Goal: Information Seeking & Learning: Learn about a topic

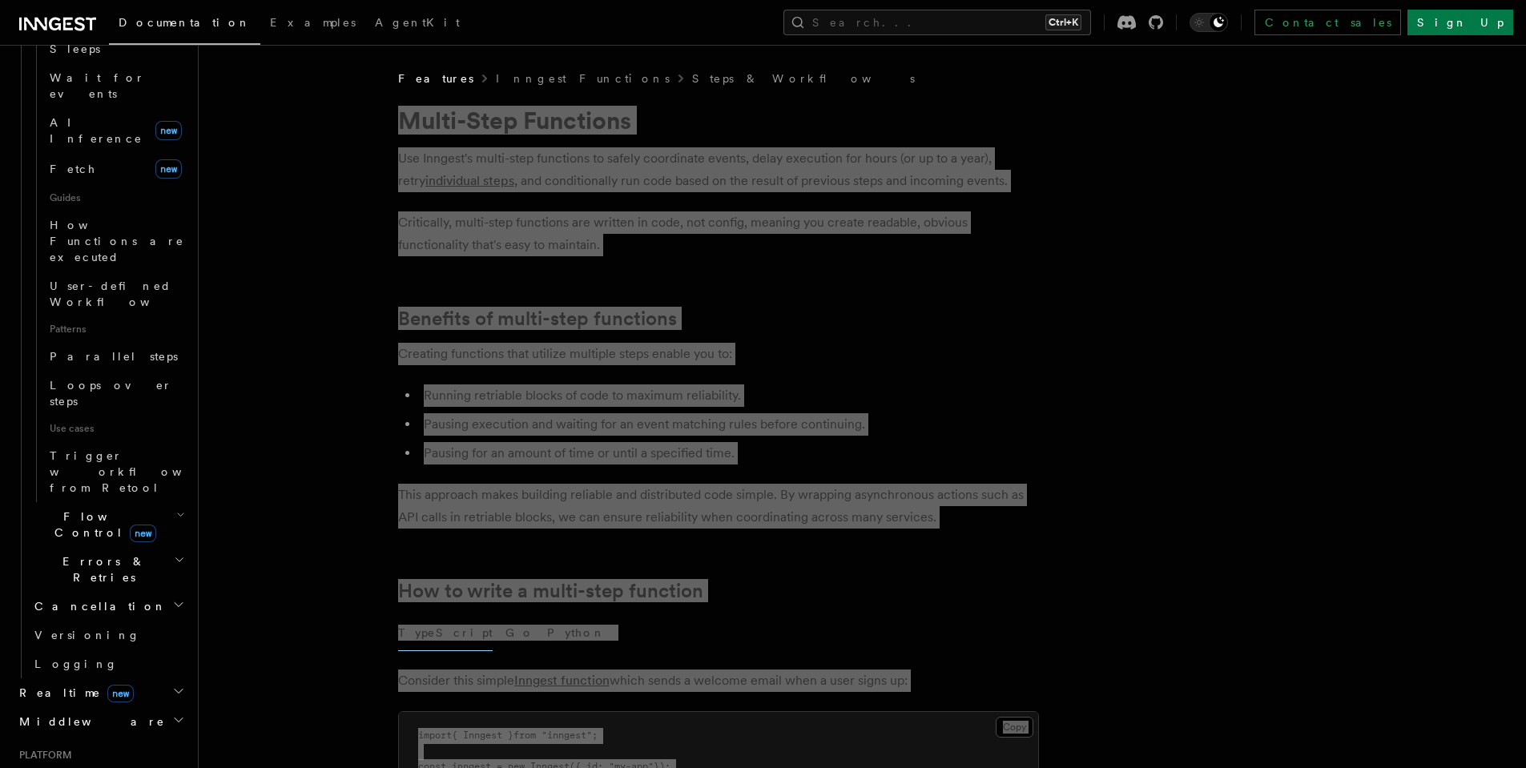
scroll to position [673, 0]
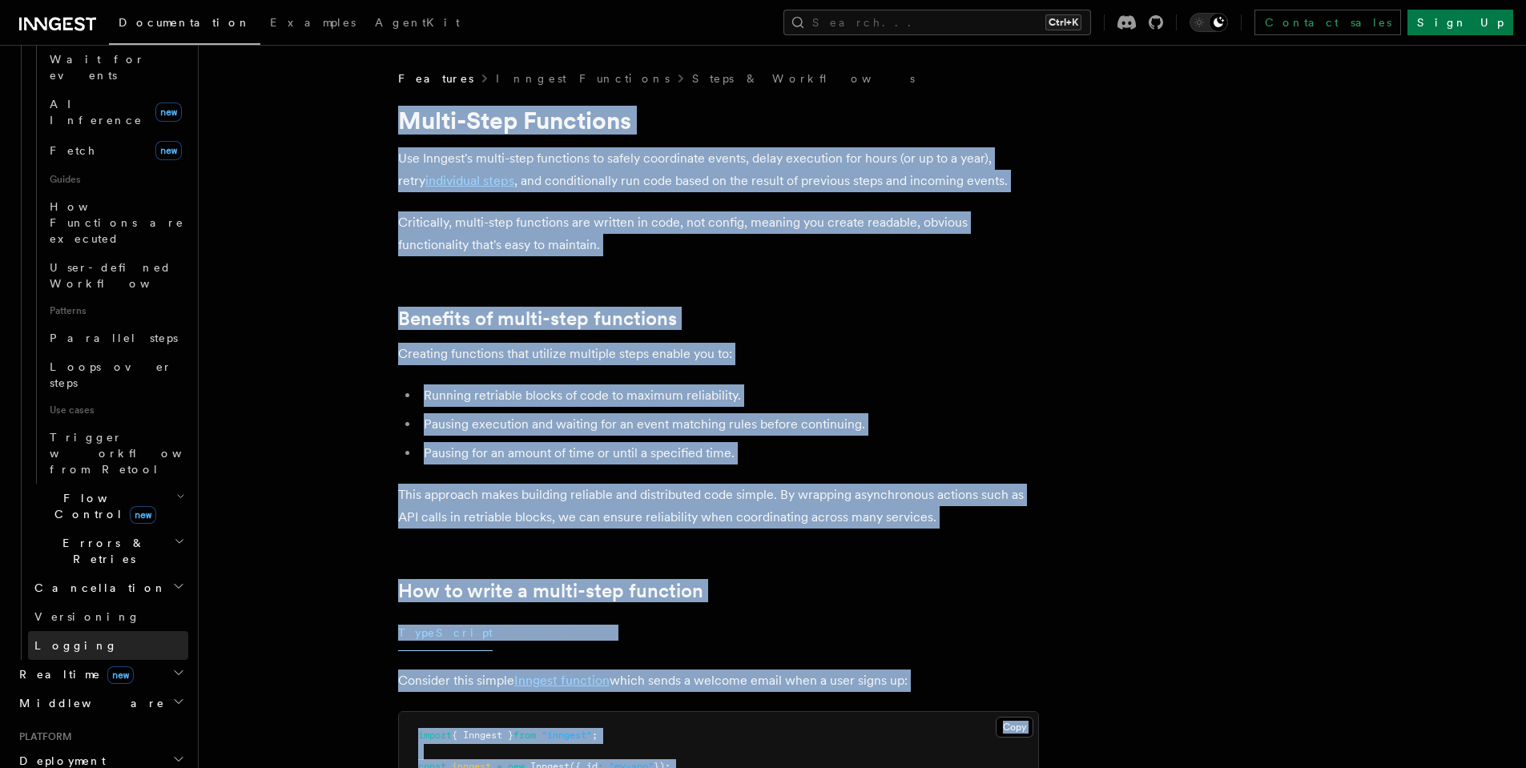
click at [102, 631] on link "Logging" at bounding box center [108, 645] width 160 height 29
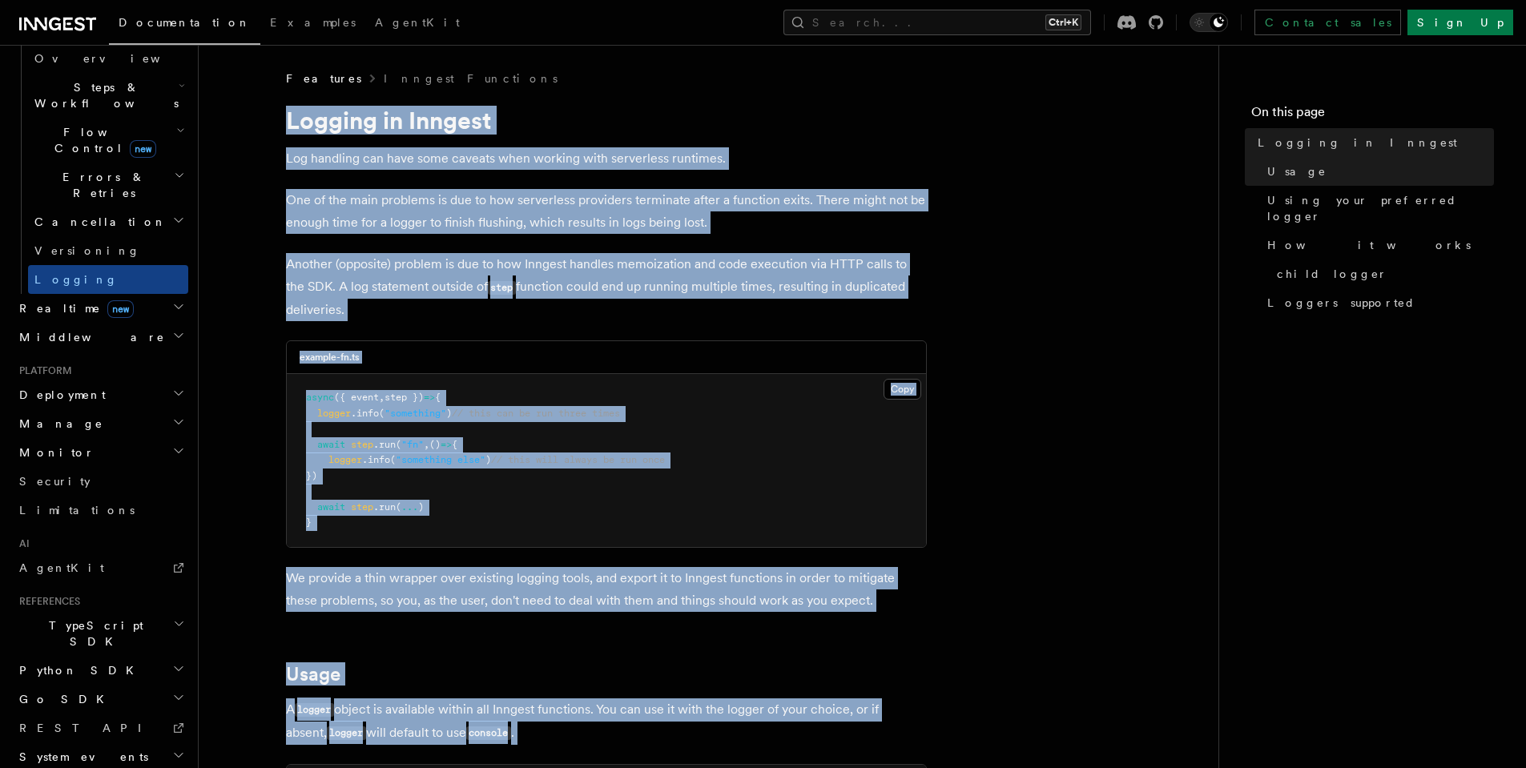
click at [509, 255] on p "Another (opposite) problem is due to how Inngest handles memoization and code e…" at bounding box center [606, 287] width 641 height 68
click at [557, 524] on pre "async ({ event , step }) => { logger .info ( "something" ) // this can be run t…" at bounding box center [606, 460] width 639 height 173
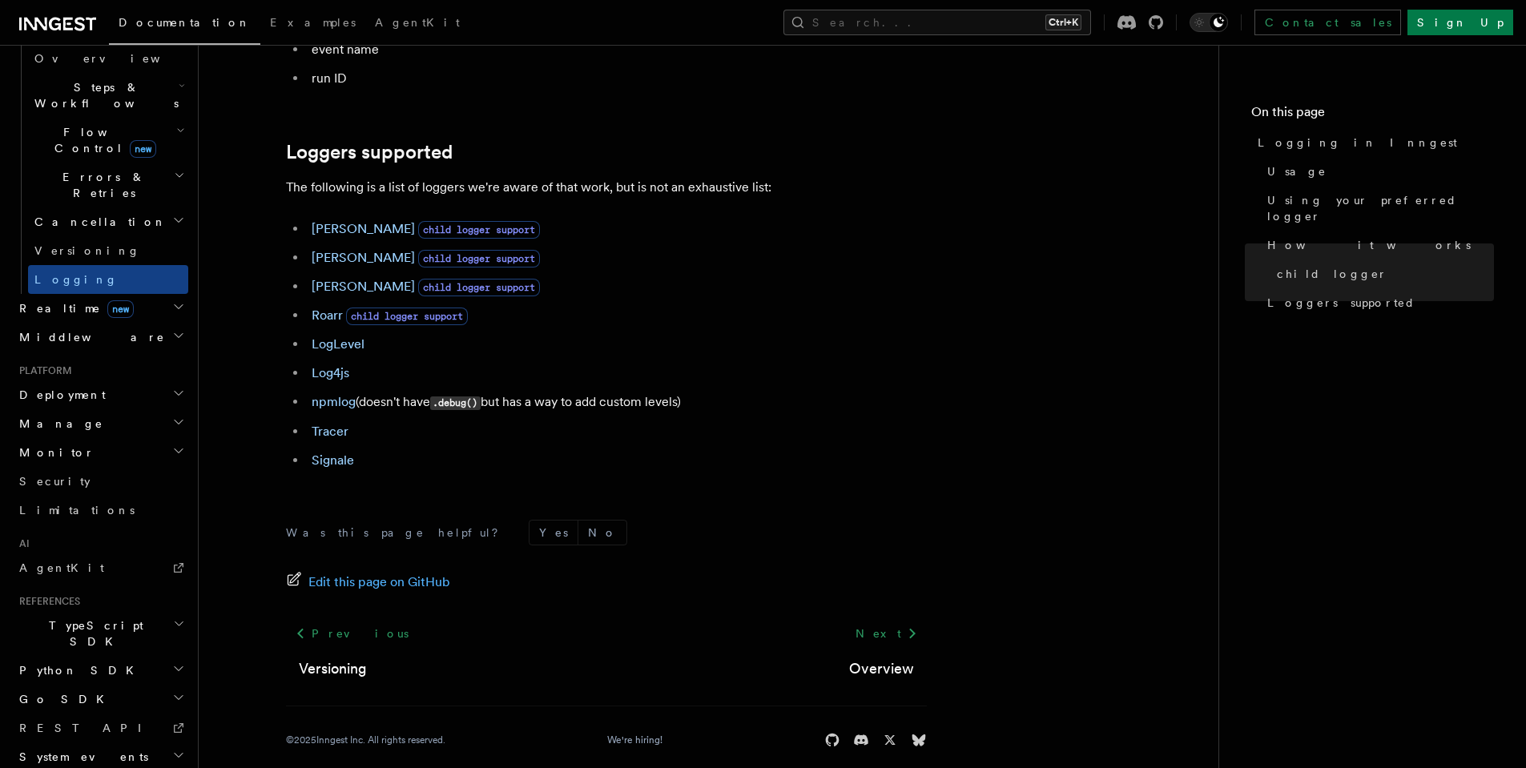
scroll to position [2213, 0]
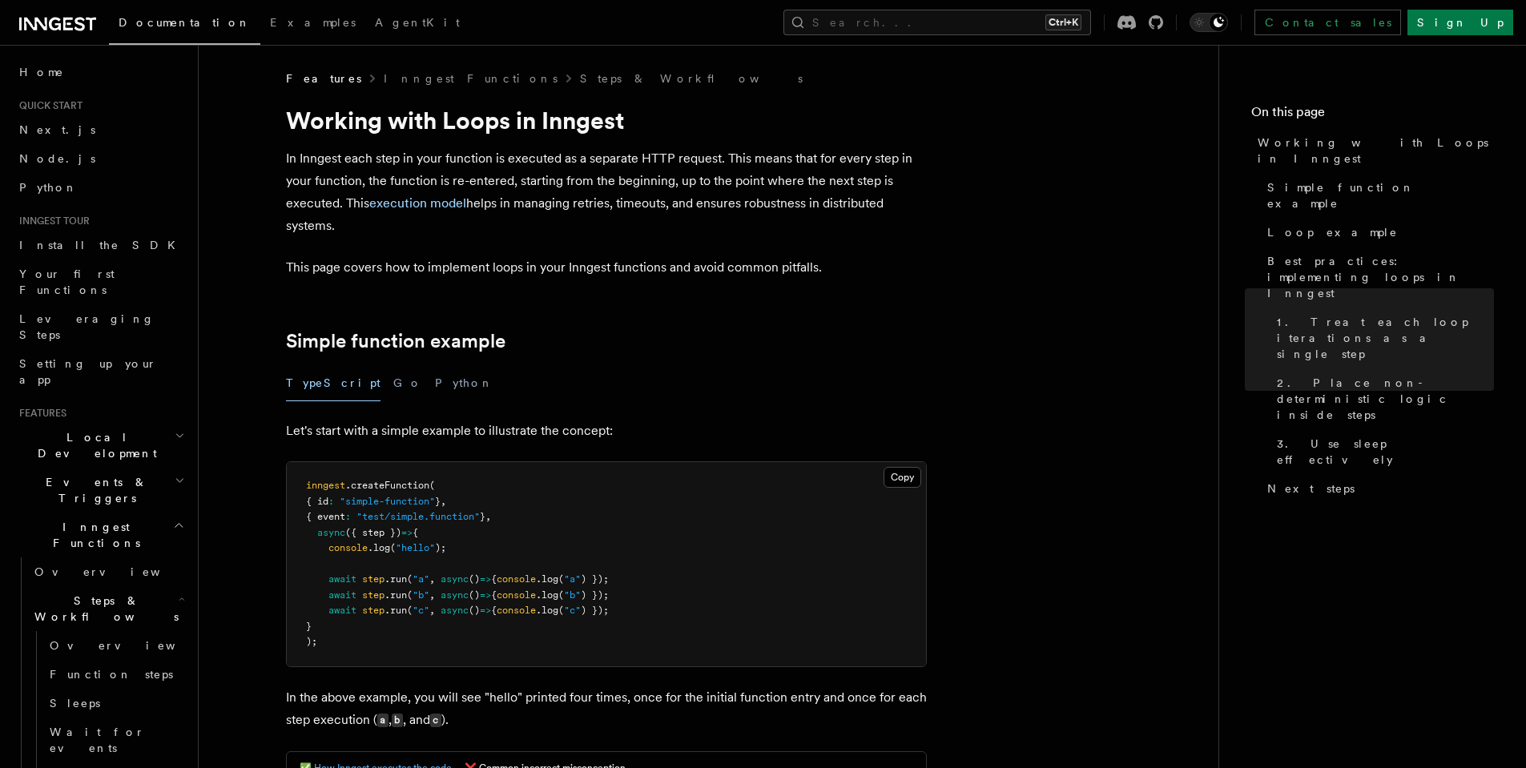
scroll to position [2755, 0]
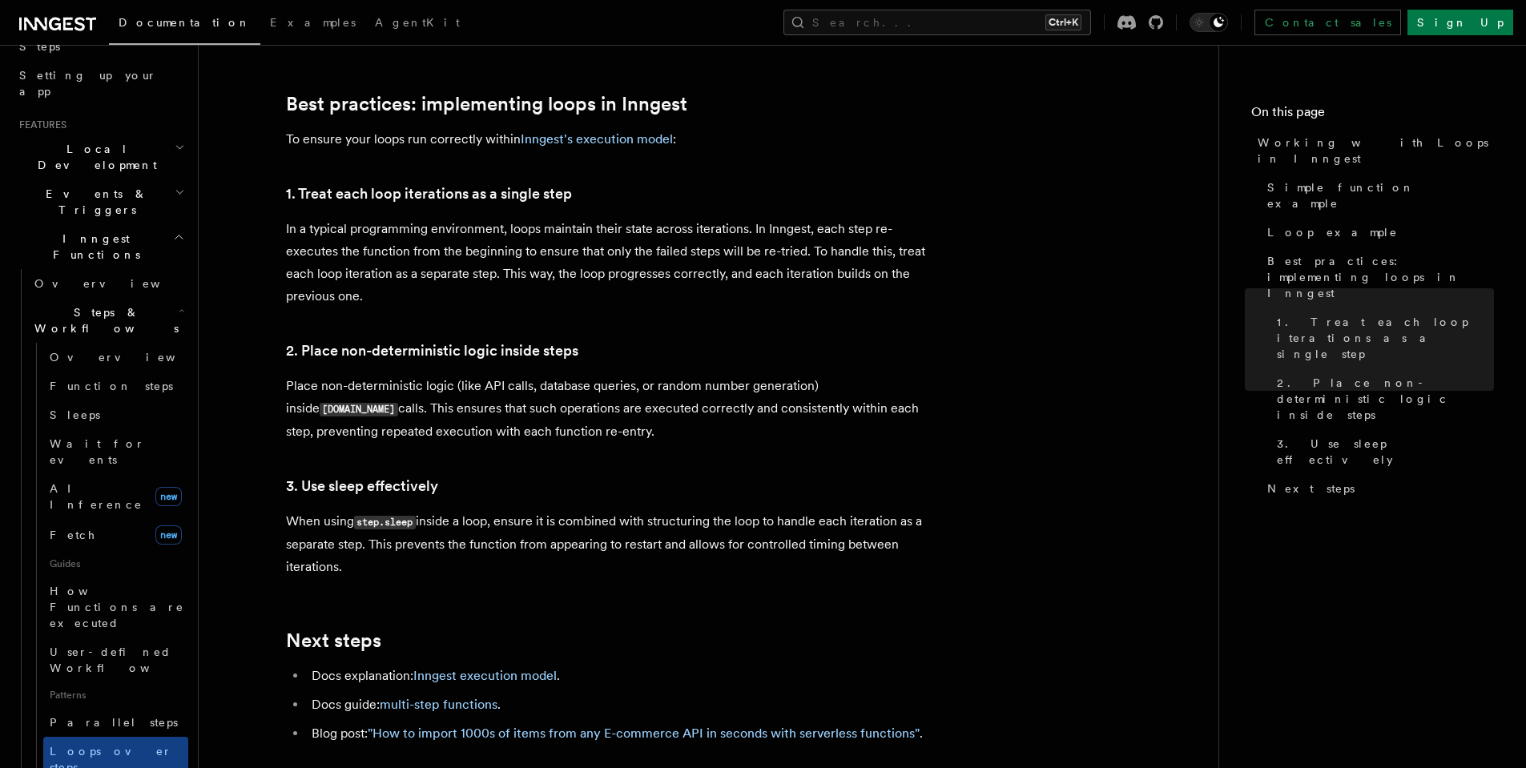
scroll to position [2274, 0]
